Goal: Information Seeking & Learning: Learn about a topic

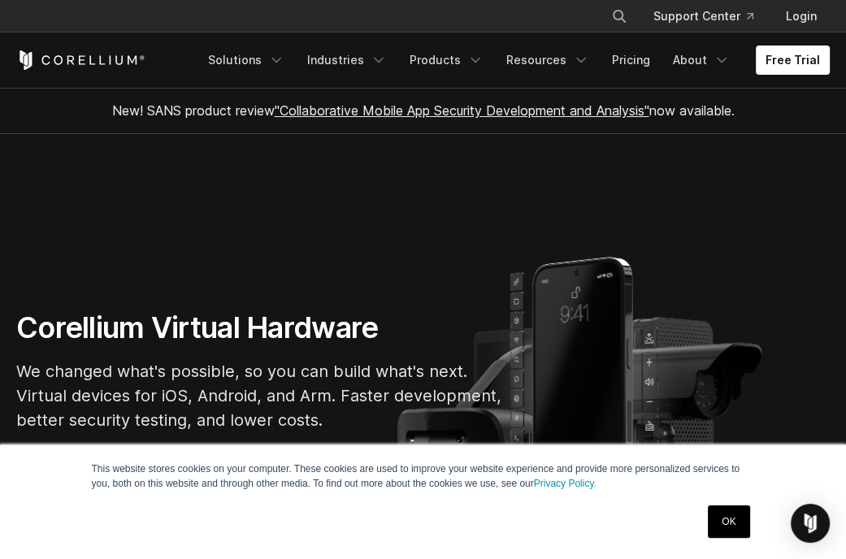
click at [557, 75] on div "Free Trial Solutions IoT" at bounding box center [423, 60] width 814 height 55
click at [557, 70] on link "Resources" at bounding box center [548, 60] width 102 height 29
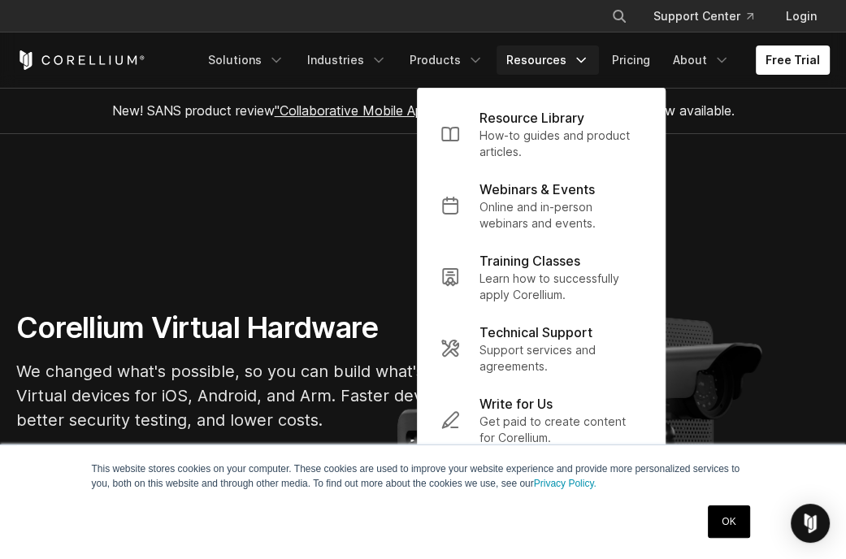
click at [557, 70] on link "Resources" at bounding box center [548, 60] width 102 height 29
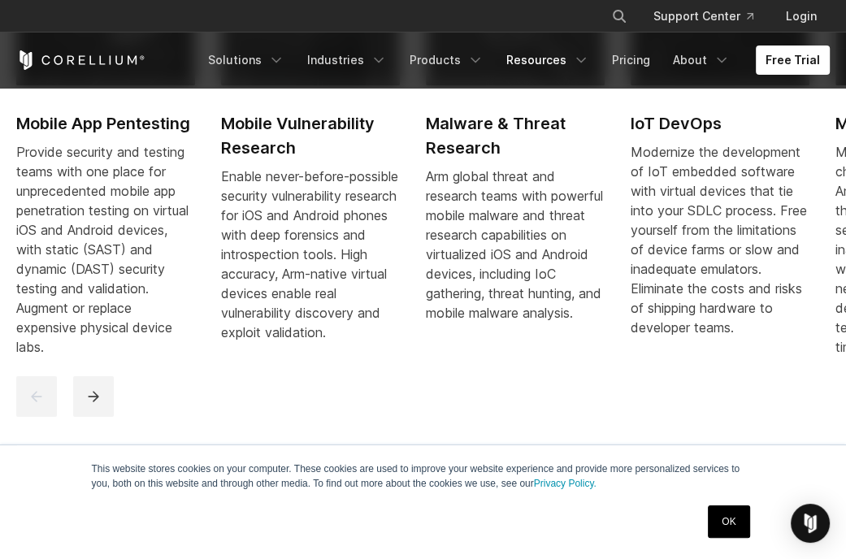
scroll to position [298, 0]
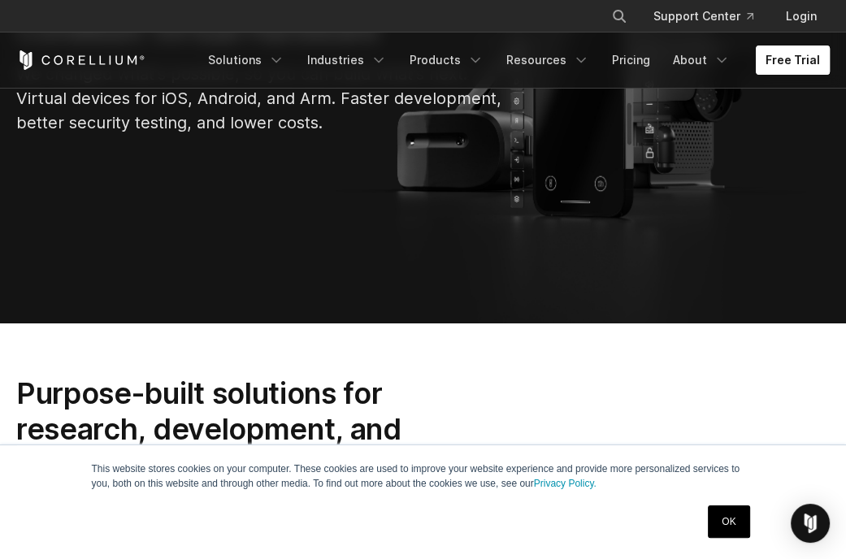
click at [806, 63] on link "Free Trial" at bounding box center [793, 60] width 74 height 29
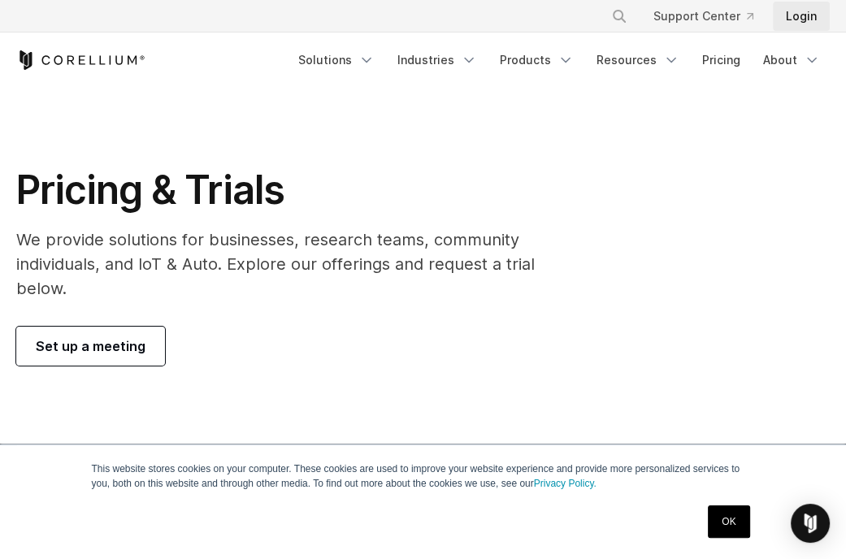
click at [801, 14] on link "Login" at bounding box center [801, 16] width 57 height 29
click at [116, 371] on section "Pricing & Trials We provide solutions for businesses, research teams, community…" at bounding box center [423, 266] width 846 height 356
click at [120, 354] on span "Set up a meeting" at bounding box center [91, 347] width 110 height 20
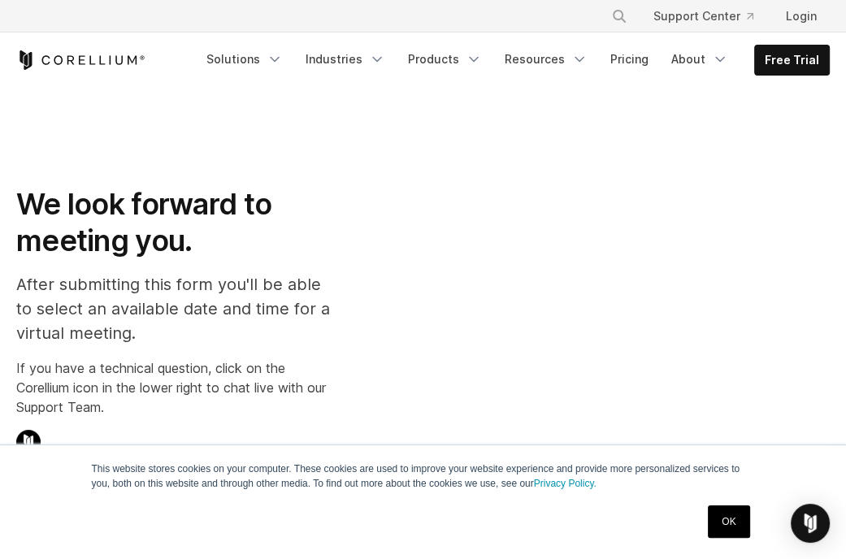
scroll to position [298, 0]
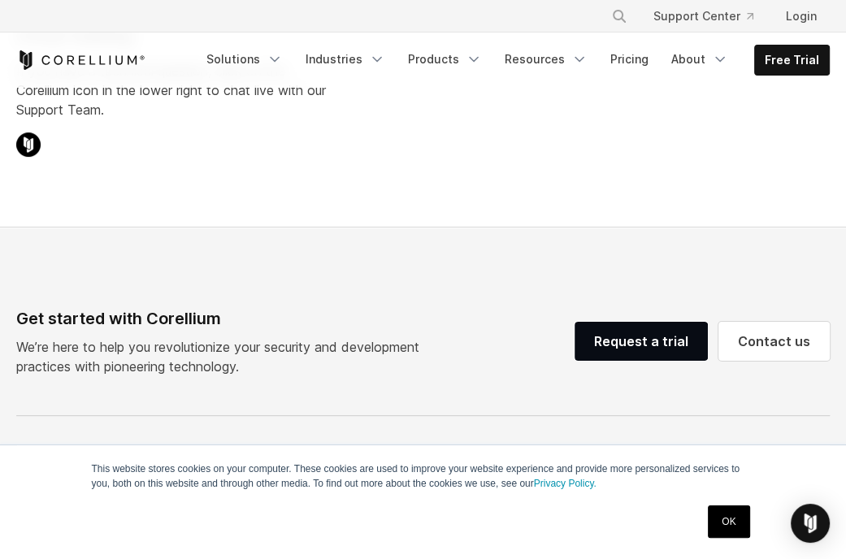
select select "**"
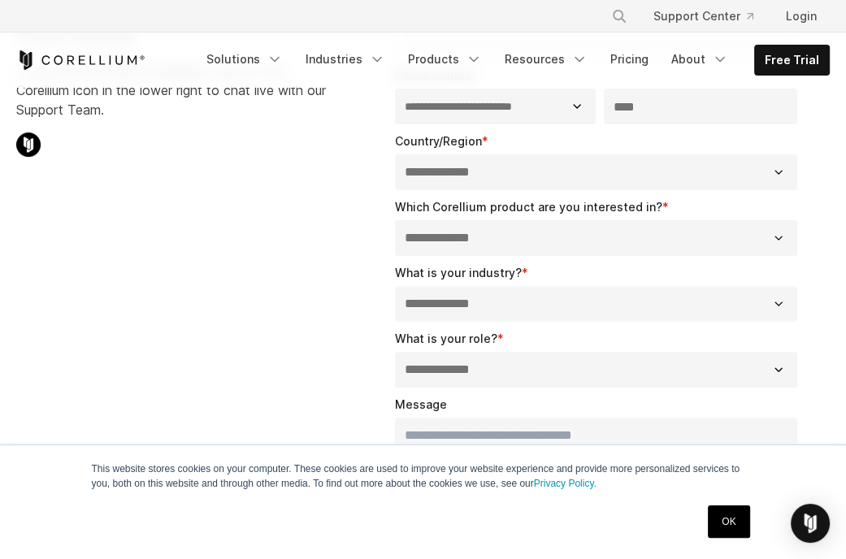
scroll to position [0, 0]
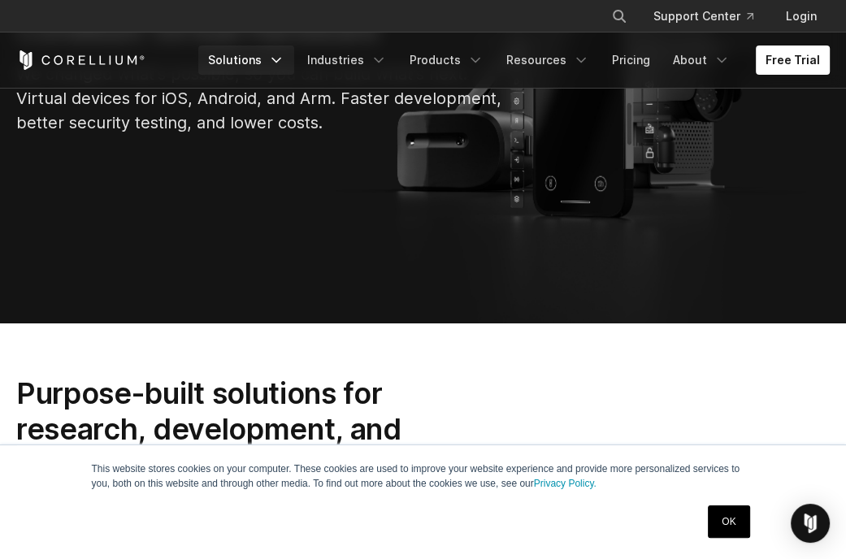
click at [264, 72] on link "Solutions" at bounding box center [246, 60] width 96 height 29
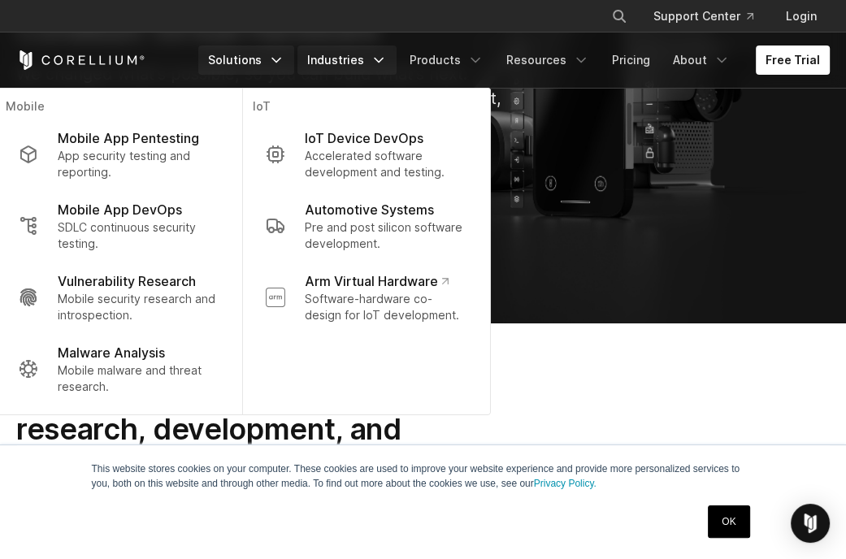
click at [329, 63] on link "Industries" at bounding box center [347, 60] width 99 height 29
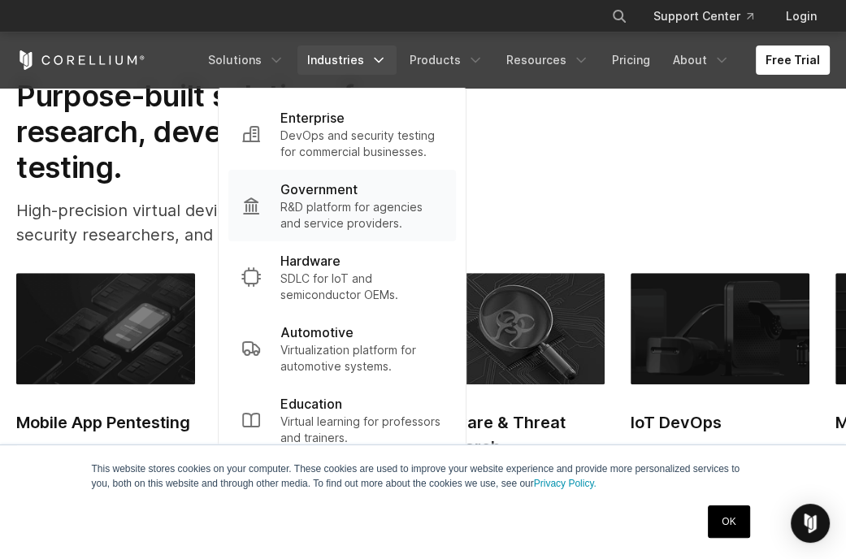
scroll to position [298, 0]
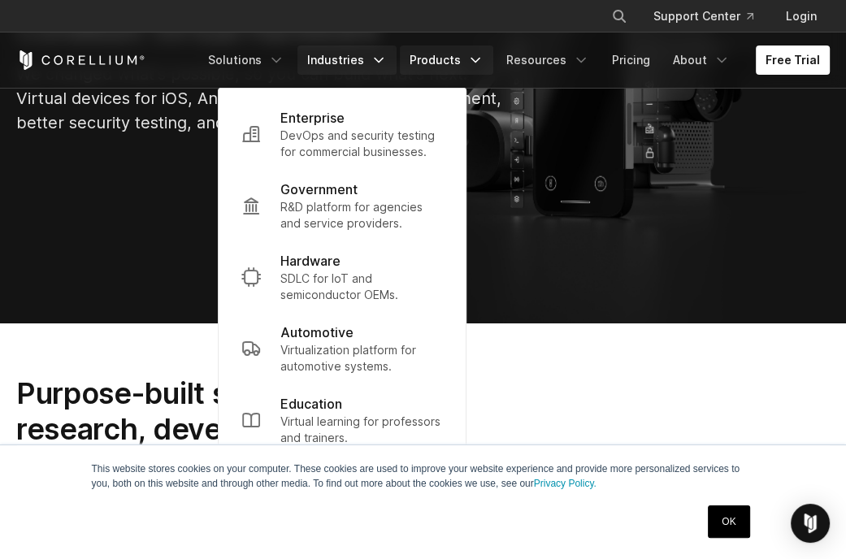
click at [475, 53] on icon "Navigation Menu" at bounding box center [475, 60] width 16 height 16
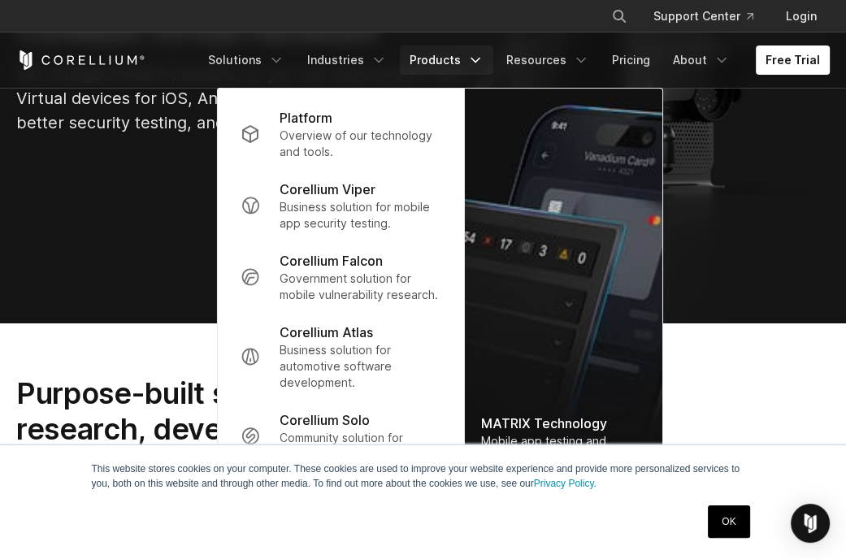
click at [475, 53] on icon "Navigation Menu" at bounding box center [475, 60] width 16 height 16
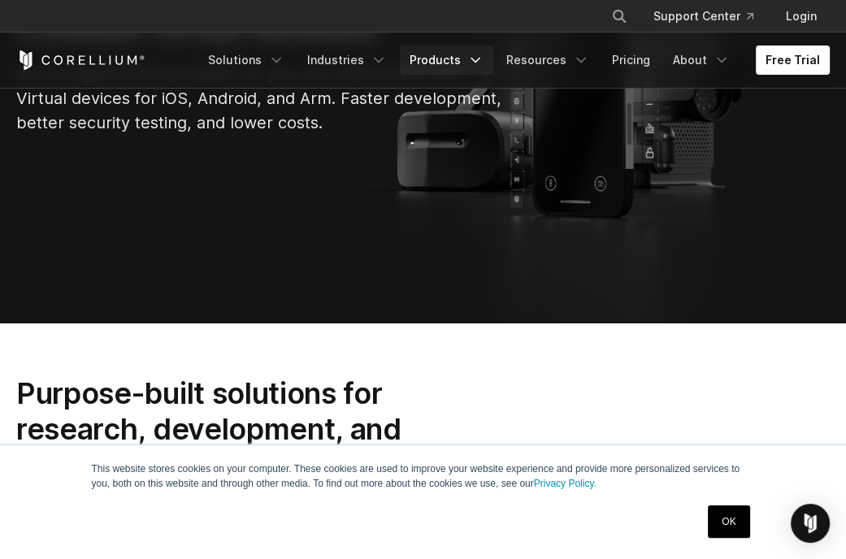
click at [482, 53] on icon "Navigation Menu" at bounding box center [475, 60] width 16 height 16
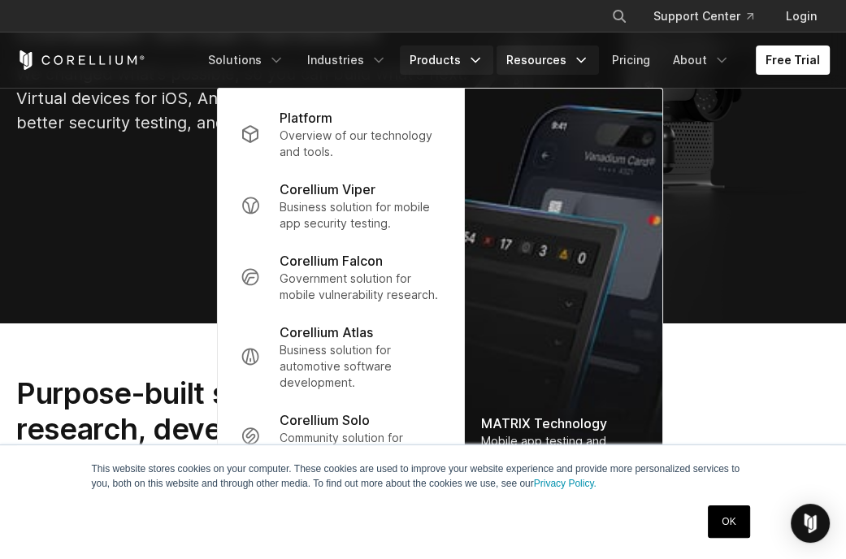
click at [530, 55] on link "Resources" at bounding box center [548, 60] width 102 height 29
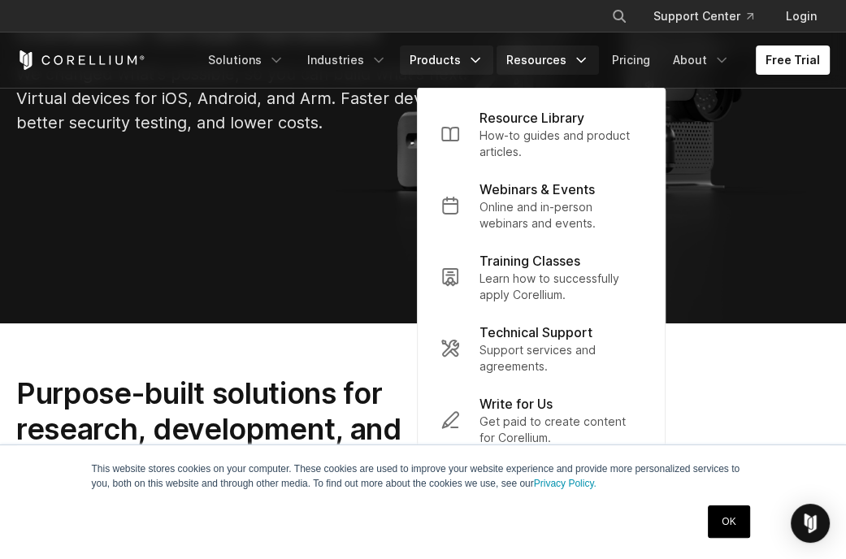
click at [428, 55] on link "Products" at bounding box center [446, 60] width 93 height 29
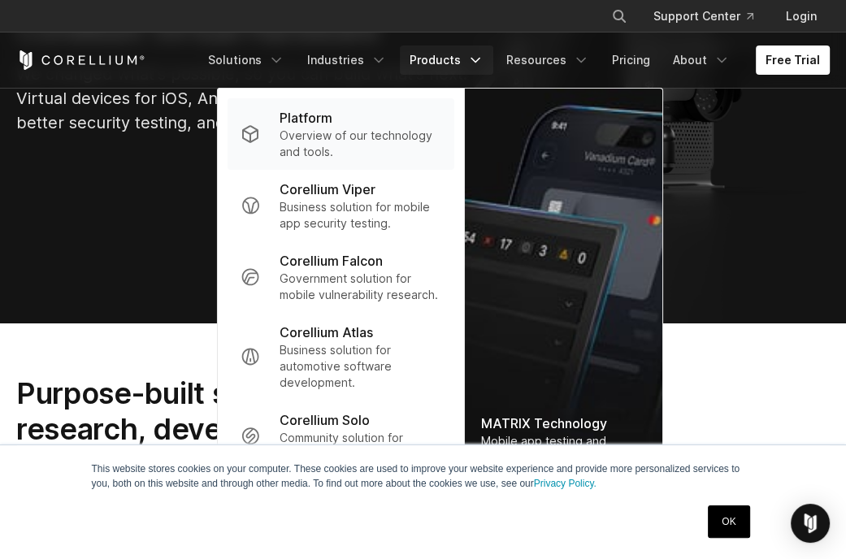
click at [328, 118] on p "Platform" at bounding box center [306, 118] width 53 height 20
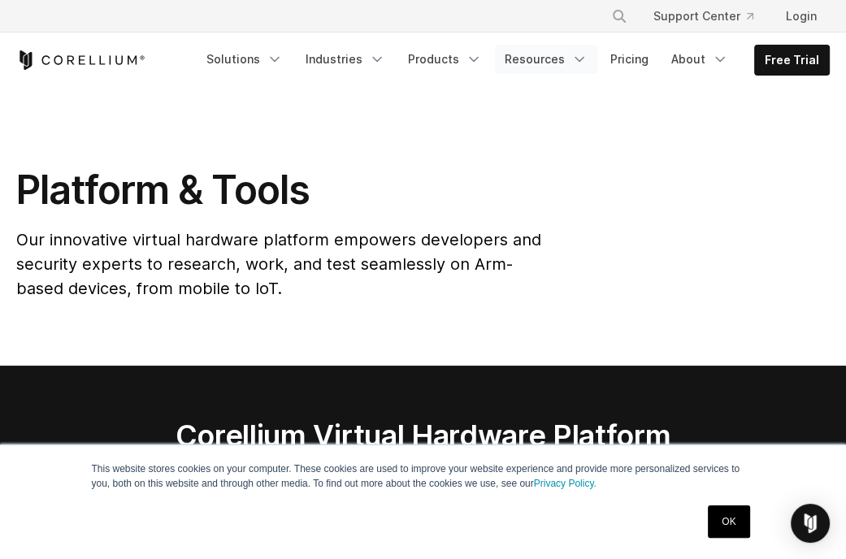
click at [535, 59] on link "Resources" at bounding box center [546, 59] width 102 height 29
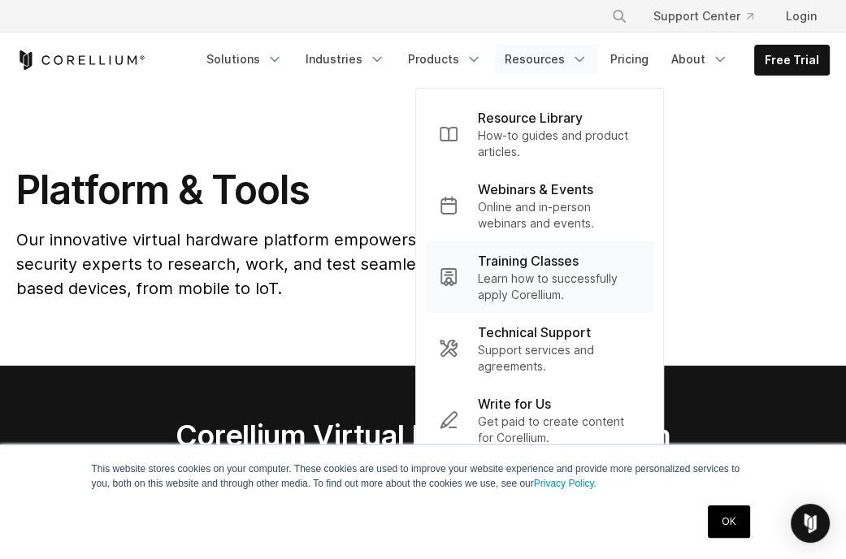
scroll to position [596, 0]
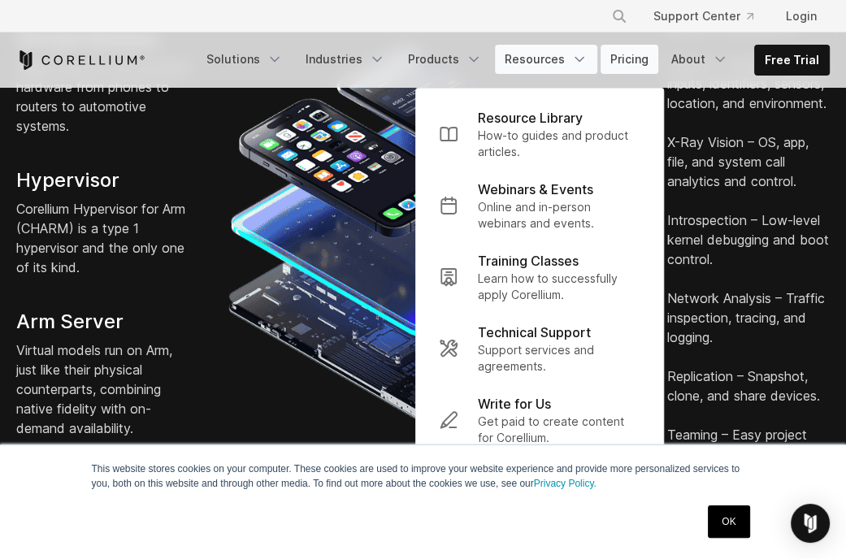
click at [631, 56] on link "Pricing" at bounding box center [630, 59] width 58 height 29
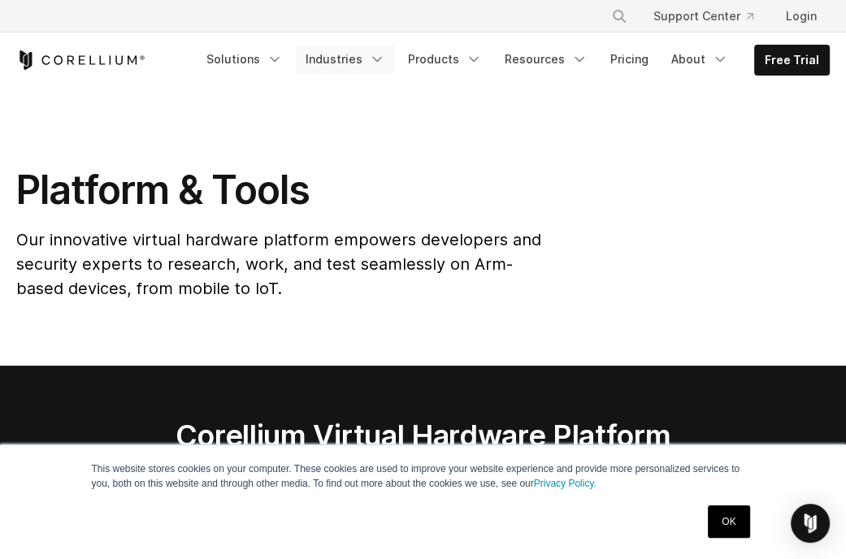
click at [384, 63] on icon "Navigation Menu" at bounding box center [377, 59] width 16 height 16
